Goal: Transaction & Acquisition: Download file/media

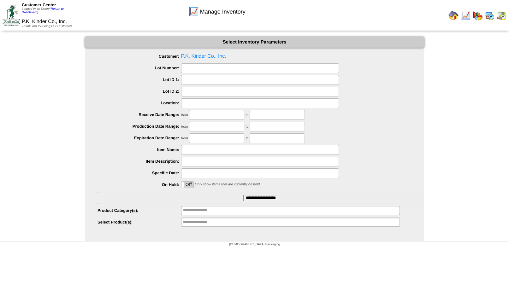
click at [463, 16] on img at bounding box center [465, 15] width 10 height 10
click at [256, 197] on input "**********" at bounding box center [260, 198] width 35 height 6
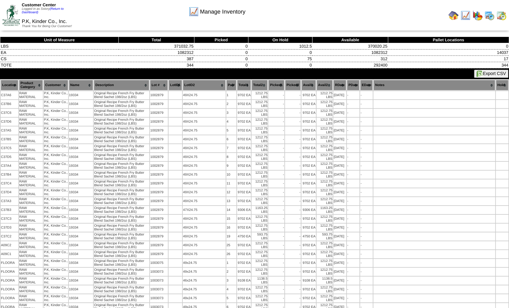
click at [465, 16] on img at bounding box center [465, 15] width 10 height 10
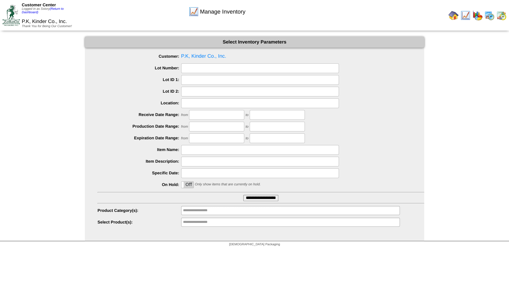
click at [188, 184] on label "Off" at bounding box center [187, 185] width 12 height 6
click at [261, 200] on input "**********" at bounding box center [260, 198] width 35 height 6
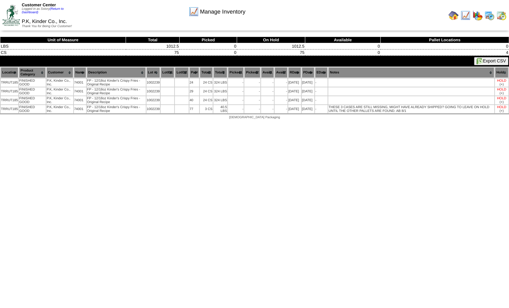
click at [490, 62] on button "Export CSV" at bounding box center [491, 61] width 34 height 8
drag, startPoint x: 2, startPoint y: 69, endPoint x: 316, endPoint y: 116, distance: 317.7
click at [309, 110] on table "Location Product Category Customer Name Description Lot # LotID1 LotID2 24 -" at bounding box center [254, 90] width 509 height 47
click at [347, 123] on html "Customer Center Logged in as Sstory (Return to Dashboard) P.K, Kinder Co., Inc.…" at bounding box center [254, 61] width 509 height 123
drag, startPoint x: 505, startPoint y: 109, endPoint x: -16, endPoint y: 71, distance: 522.0
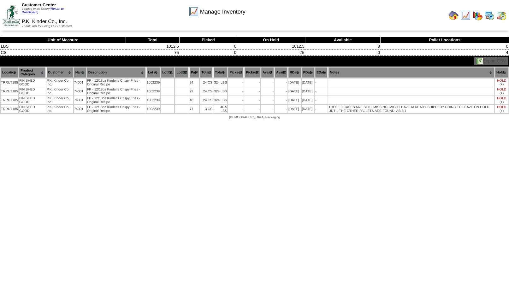
click at [0, 71] on html "Customer Center Logged in as Sstory (Return to Dashboard) P.K, Kinder Co., Inc.…" at bounding box center [254, 61] width 509 height 123
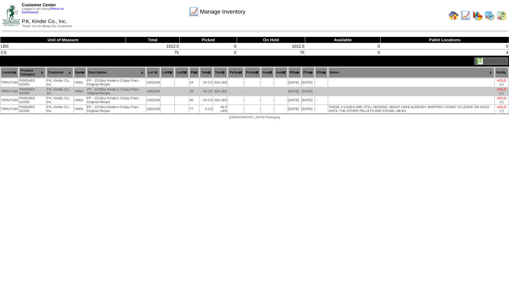
copy table "Location Product Category Customer Name Description Lot # LotID1 LotID2 Pal# To…"
